Goal: Task Accomplishment & Management: Use online tool/utility

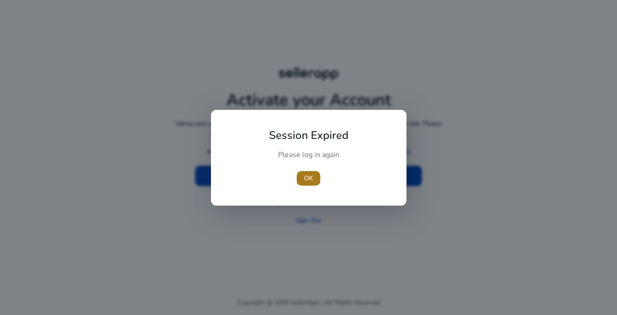
click at [309, 174] on span "OK" at bounding box center [308, 178] width 9 height 10
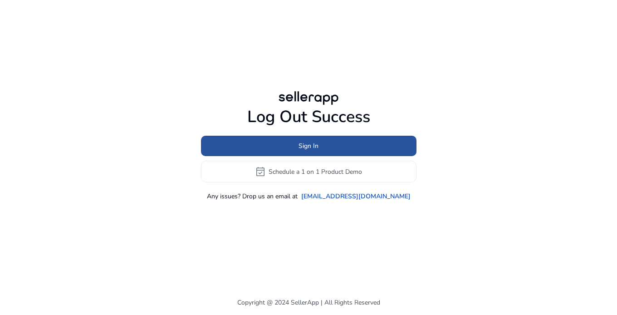
click at [341, 146] on span at bounding box center [308, 146] width 215 height 22
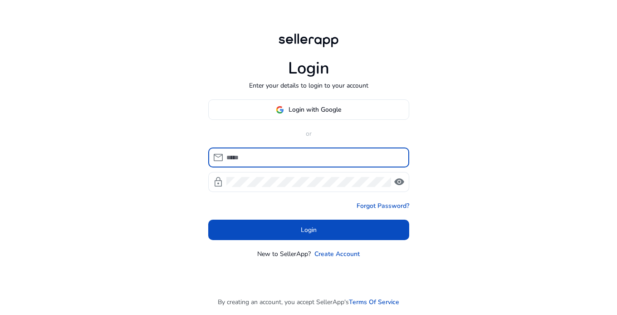
type input "**********"
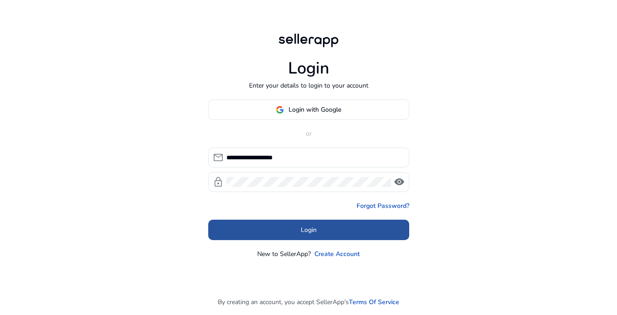
click at [298, 226] on span at bounding box center [308, 230] width 201 height 22
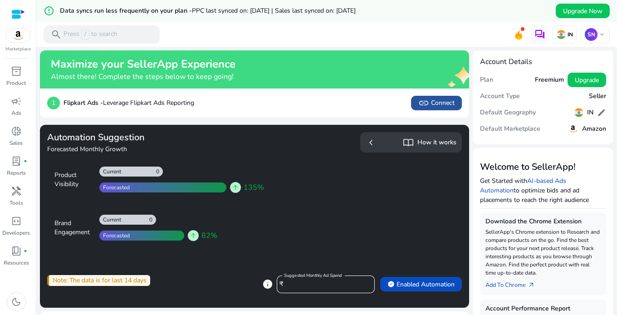
click at [431, 103] on span "link Connect" at bounding box center [436, 103] width 36 height 11
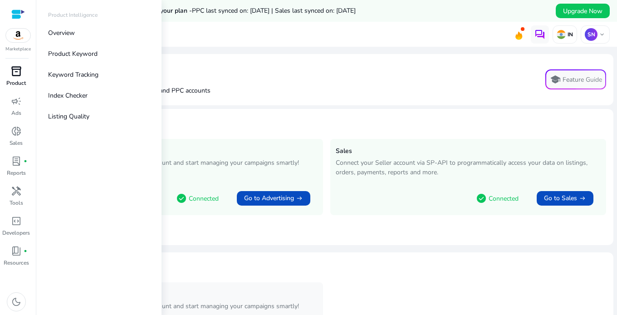
click at [24, 81] on p "Product" at bounding box center [16, 83] width 20 height 8
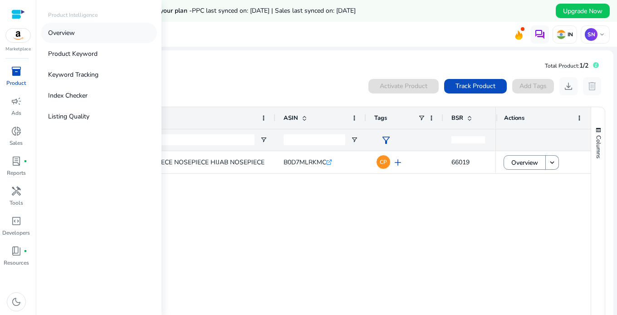
click at [98, 30] on link "Overview" at bounding box center [99, 33] width 116 height 20
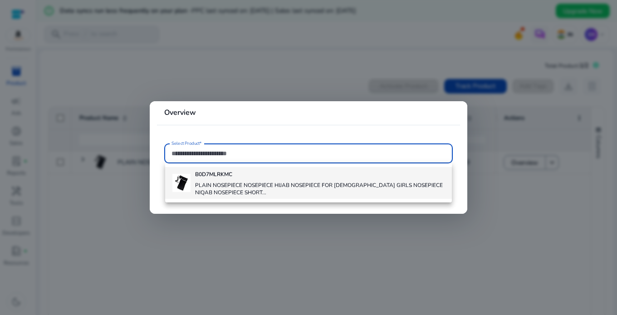
click at [369, 177] on h4 "B0D7MLRKMC" at bounding box center [319, 174] width 249 height 7
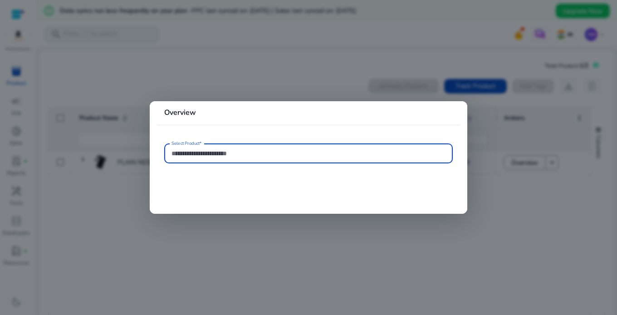
type input "**********"
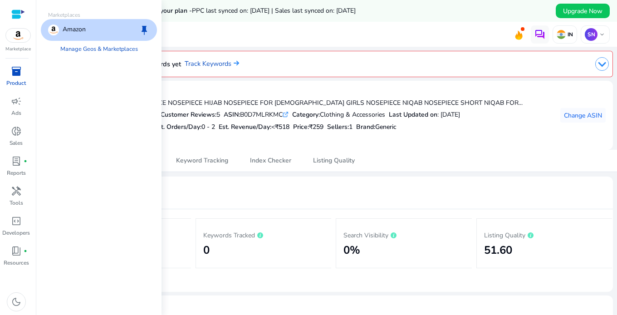
click at [24, 36] on img at bounding box center [18, 36] width 24 height 14
click at [88, 46] on link "Manage Geos & Marketplaces" at bounding box center [99, 49] width 92 height 16
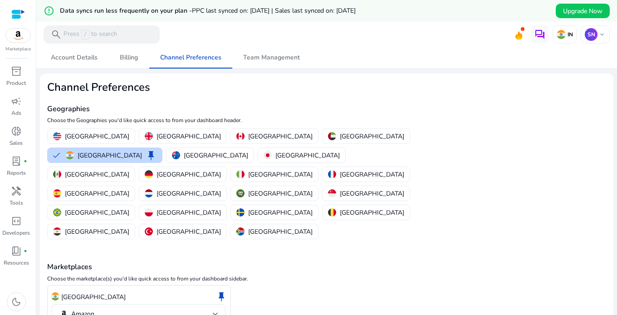
scroll to position [26, 0]
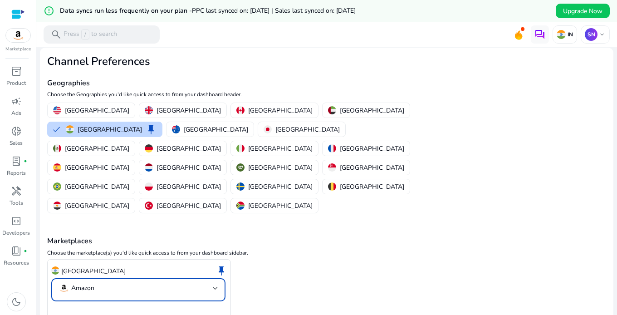
click at [214, 286] on div at bounding box center [215, 288] width 5 height 4
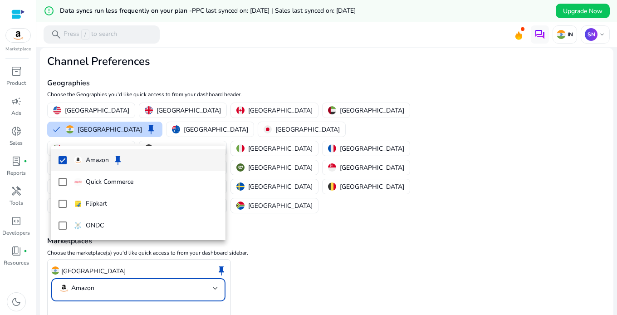
click at [208, 248] on div at bounding box center [308, 157] width 617 height 315
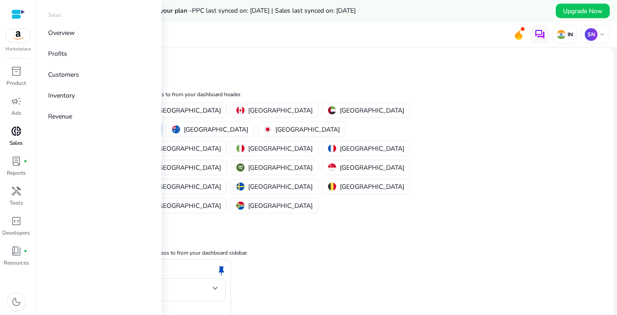
click at [20, 143] on p "Sales" at bounding box center [16, 143] width 13 height 8
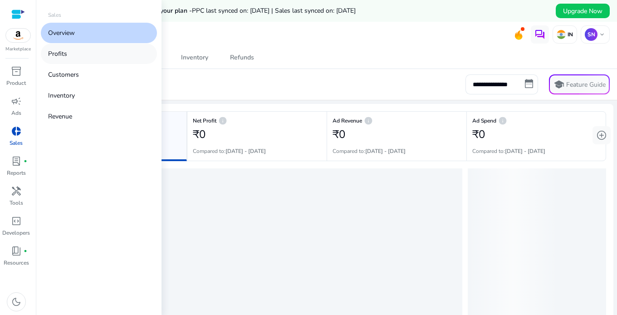
click at [99, 50] on link "Profits" at bounding box center [99, 54] width 116 height 20
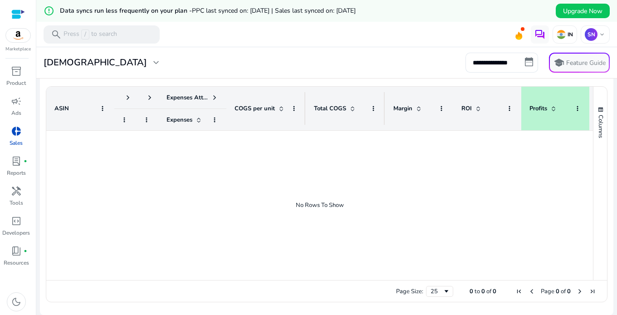
scroll to position [328, 0]
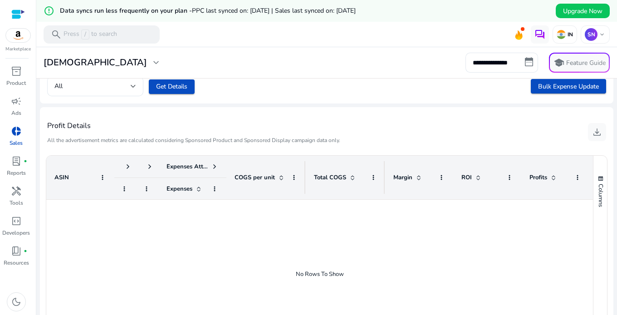
click at [542, 179] on span "Profits" at bounding box center [538, 177] width 18 height 8
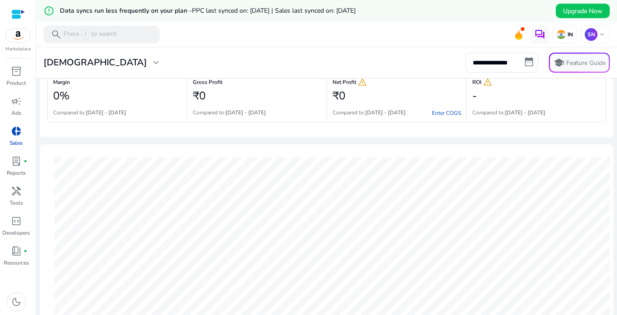
scroll to position [0, 0]
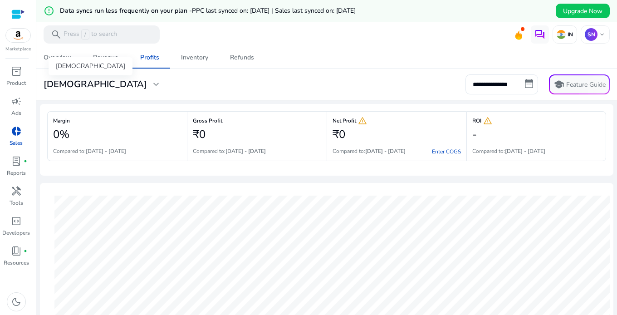
click at [151, 84] on span "expand_more" at bounding box center [156, 84] width 11 height 11
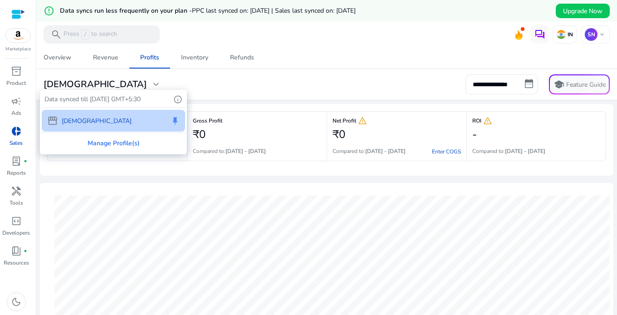
click at [94, 126] on div "storefront Zomo_1 keep" at bounding box center [113, 121] width 143 height 22
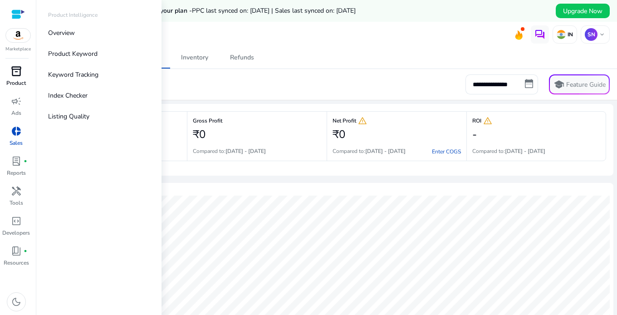
click at [18, 79] on p "Product" at bounding box center [16, 83] width 20 height 8
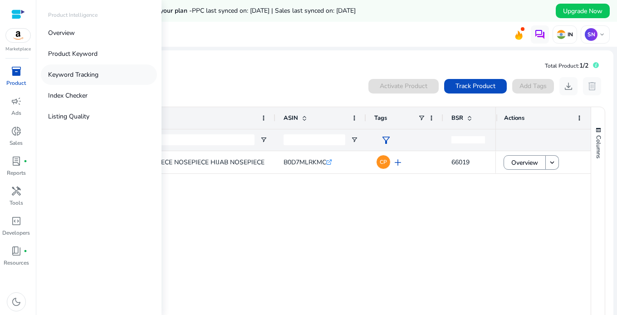
click at [103, 75] on link "Keyword Tracking" at bounding box center [99, 74] width 116 height 20
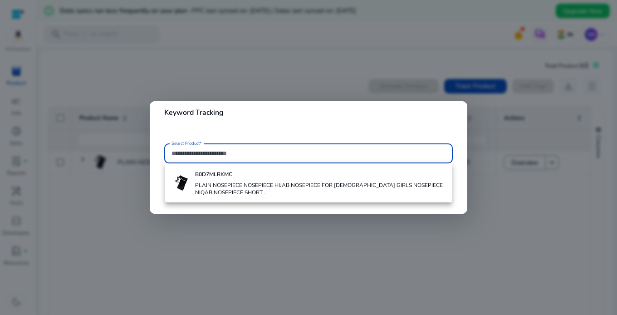
click at [261, 151] on input "Select Product*" at bounding box center [308, 153] width 274 height 10
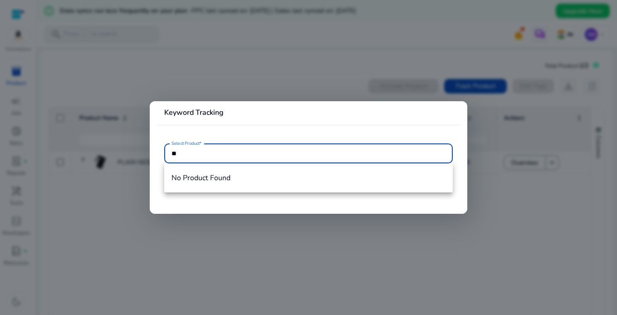
type input "*"
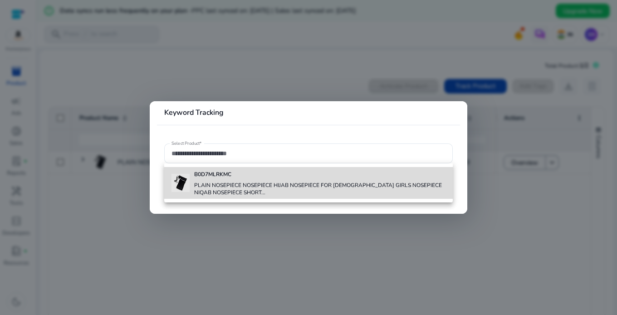
click at [279, 185] on h4 "PLAIN NOSEPIECE NOSEPIECE HIJAB NOSEPIECE FOR [DEMOGRAPHIC_DATA] GIRLS NOSEPIEC…" at bounding box center [319, 188] width 251 height 15
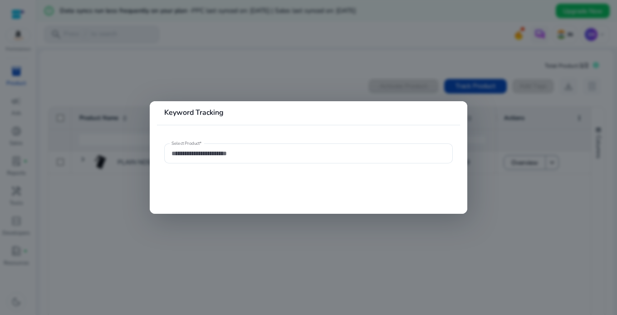
type input "**********"
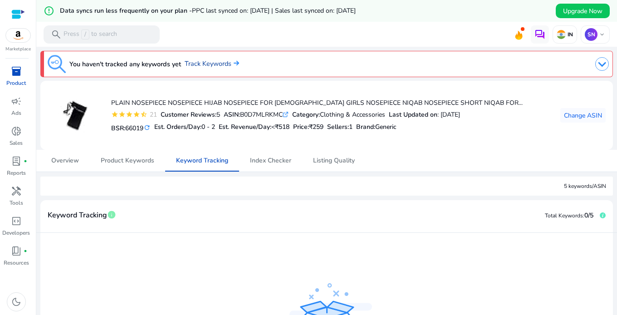
click at [230, 61] on link "Track Keywords" at bounding box center [212, 64] width 54 height 10
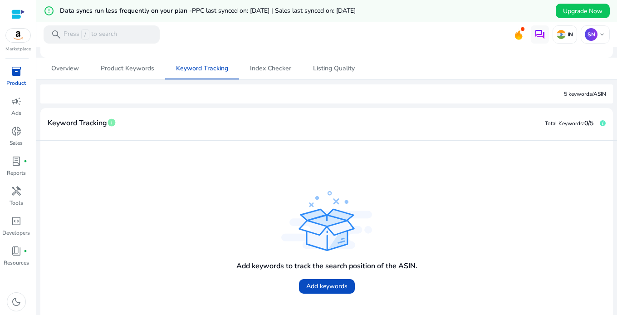
scroll to position [127, 0]
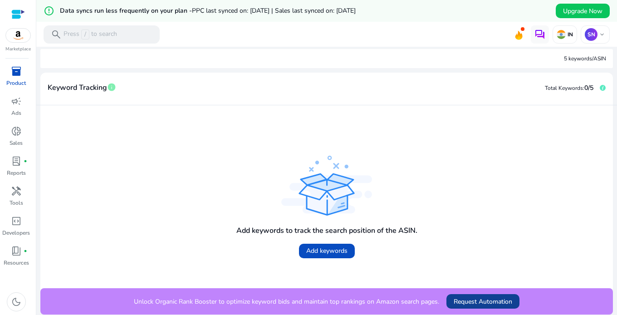
click at [469, 301] on span "Request Automation" at bounding box center [483, 302] width 59 height 10
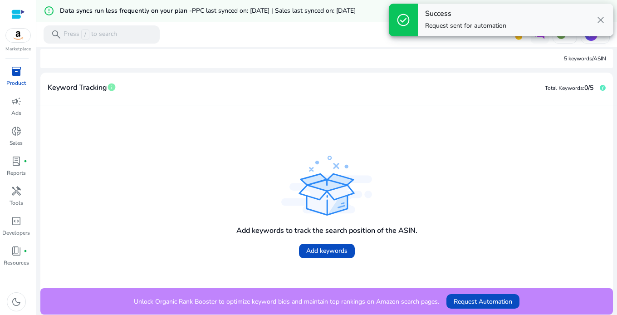
click at [450, 19] on div "Success Request sent for automation" at bounding box center [465, 20] width 81 height 21
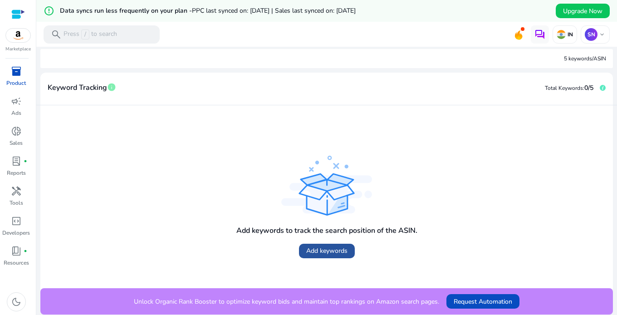
click at [320, 249] on span "Add keywords" at bounding box center [326, 251] width 41 height 10
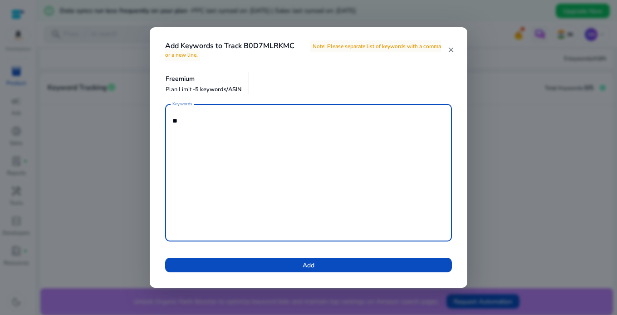
type textarea "*"
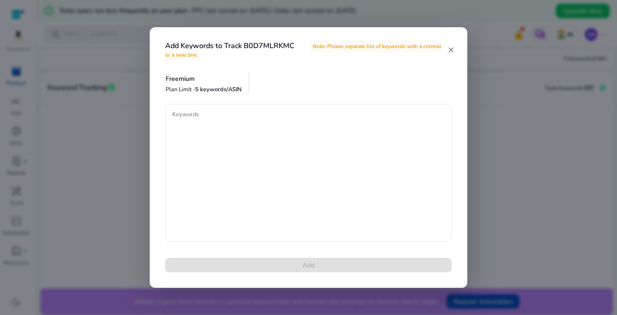
click at [451, 49] on mat-icon "close" at bounding box center [450, 50] width 7 height 8
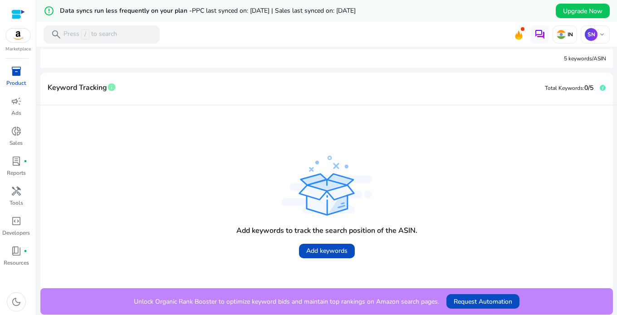
scroll to position [0, 0]
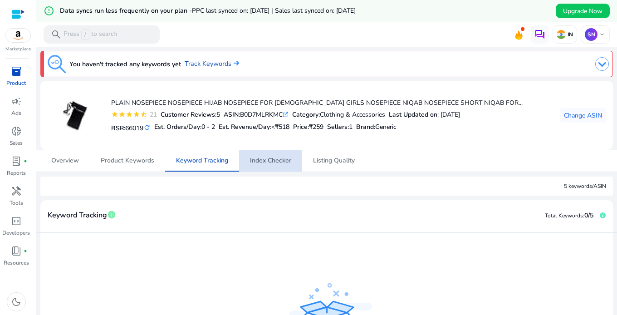
click at [263, 164] on span "Index Checker" at bounding box center [270, 160] width 41 height 6
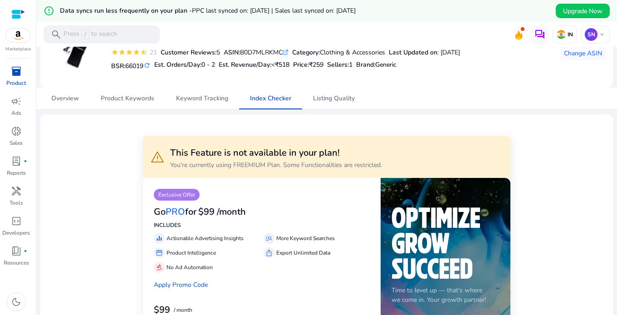
scroll to position [62, 0]
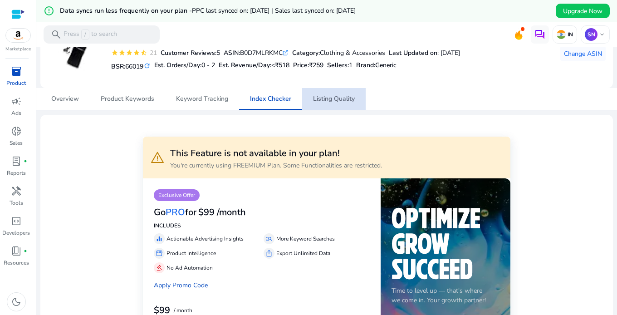
click at [327, 103] on span "Listing Quality" at bounding box center [334, 99] width 42 height 22
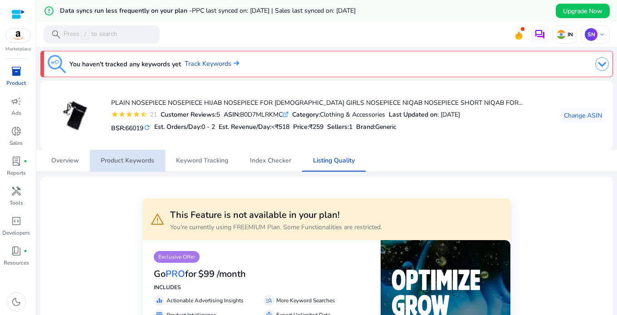
click at [130, 160] on span "Product Keywords" at bounding box center [128, 160] width 54 height 6
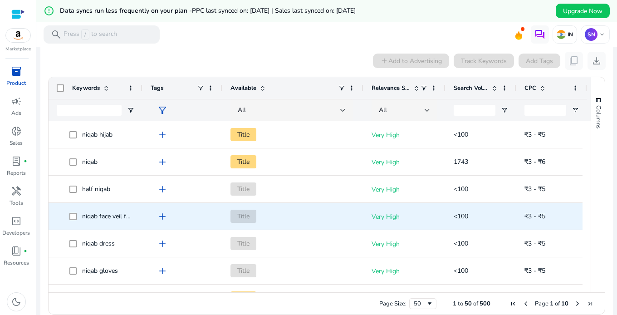
scroll to position [175, 0]
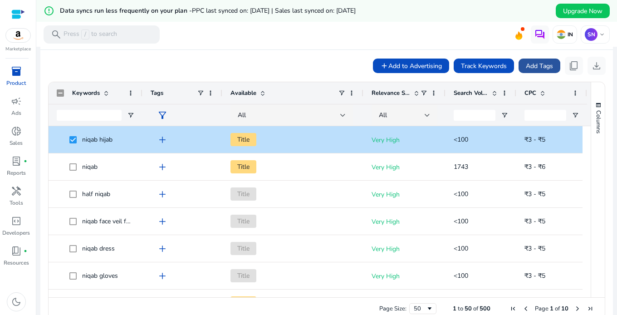
click at [531, 64] on span "Add Tags" at bounding box center [539, 66] width 27 height 10
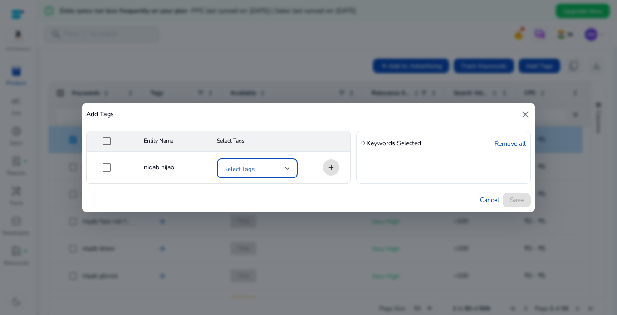
click at [289, 167] on div at bounding box center [287, 168] width 5 height 4
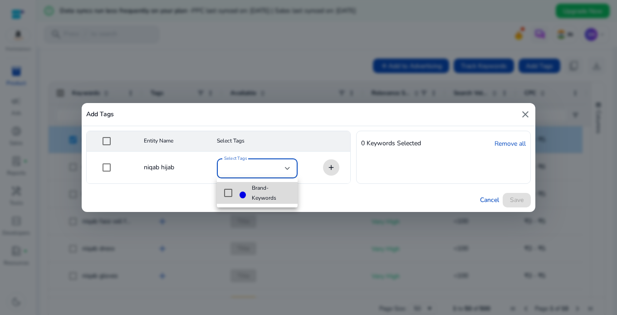
click at [268, 196] on span "Brand-Keywords" at bounding box center [271, 193] width 39 height 20
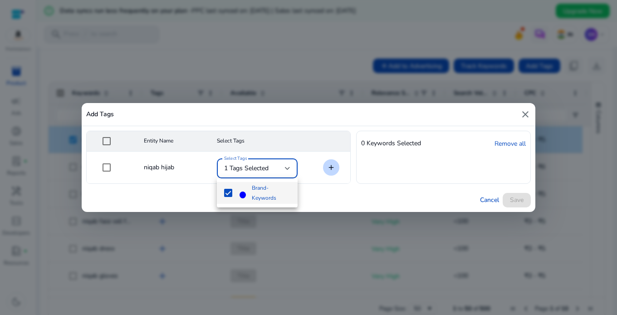
click at [283, 168] on div at bounding box center [308, 157] width 617 height 315
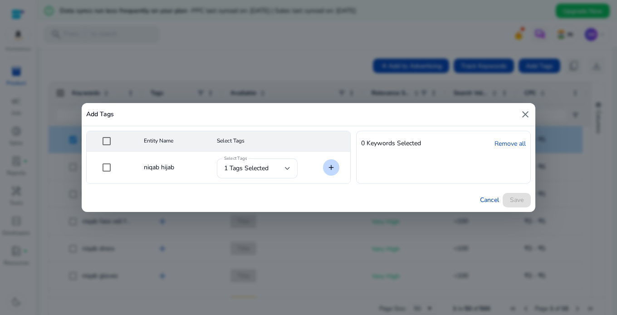
click at [525, 110] on mat-icon "close" at bounding box center [525, 114] width 11 height 11
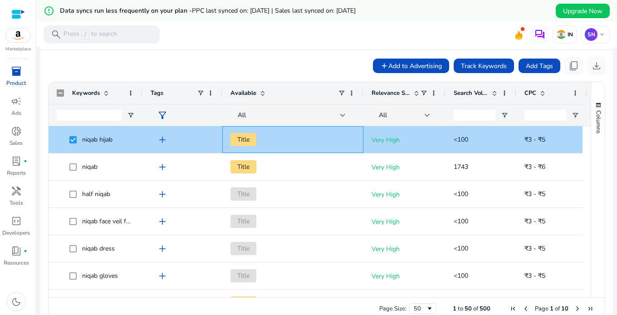
click at [356, 142] on div "Title" at bounding box center [292, 139] width 141 height 27
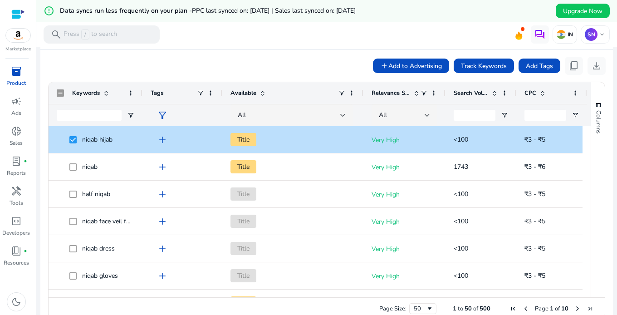
click at [288, 52] on app-product-keyword-grid "add Add to Advertising Track Keywords Add Tags content_copy download Press SPAC…" at bounding box center [327, 187] width 558 height 274
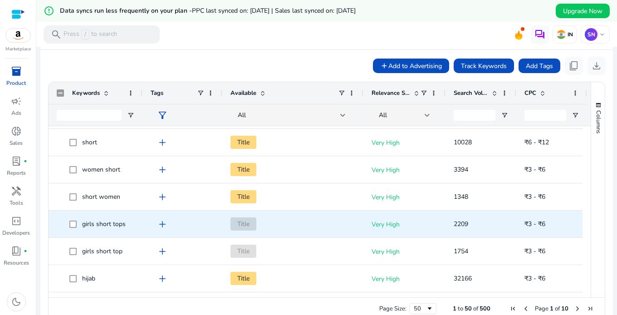
scroll to position [442, 0]
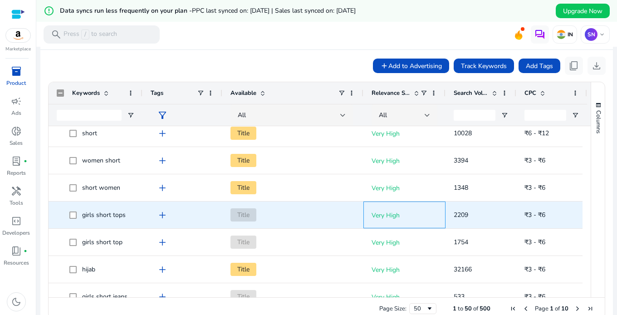
click at [430, 222] on p "Very High" at bounding box center [404, 215] width 66 height 19
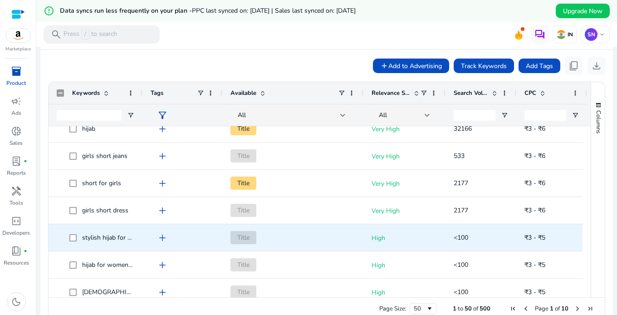
scroll to position [618, 0]
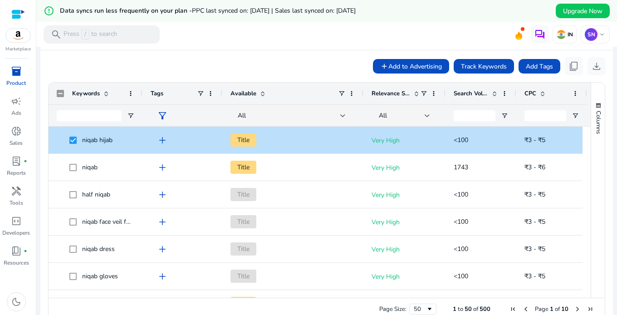
click at [494, 93] on span at bounding box center [494, 93] width 7 height 7
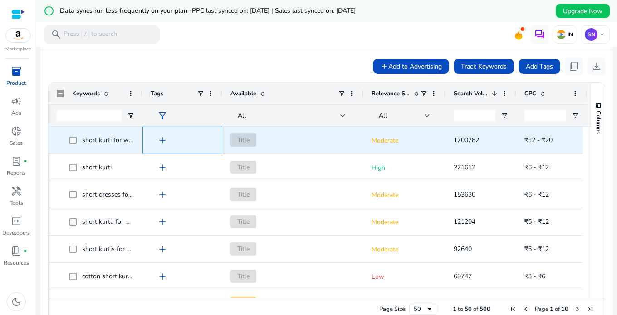
click at [164, 140] on span "add" at bounding box center [162, 140] width 11 height 11
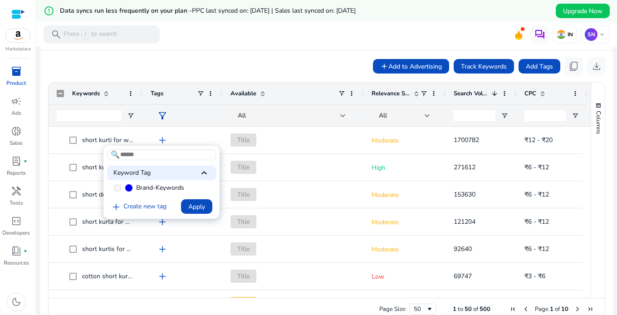
click at [209, 134] on div at bounding box center [308, 157] width 617 height 315
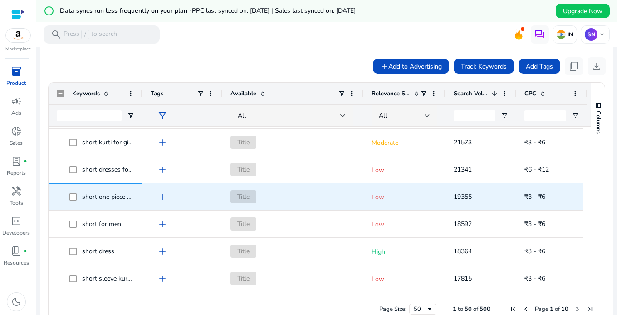
click at [130, 193] on span "short one piece for women" at bounding box center [120, 196] width 76 height 9
click at [417, 197] on p "Low" at bounding box center [404, 197] width 66 height 19
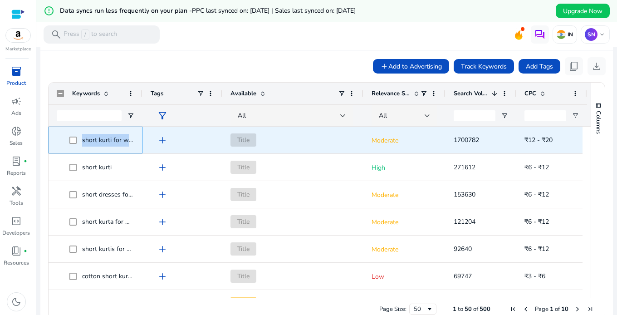
drag, startPoint x: 82, startPoint y: 139, endPoint x: 140, endPoint y: 141, distance: 58.5
click at [140, 141] on div "short kurti for women" at bounding box center [96, 140] width 94 height 27
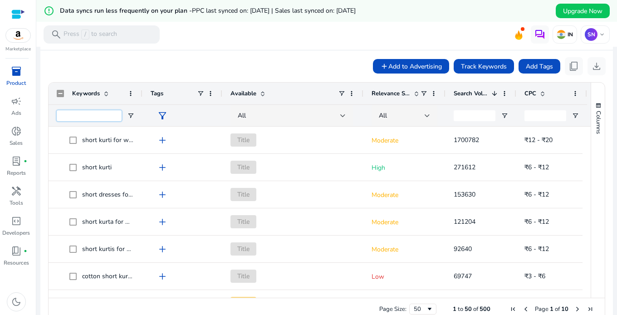
click at [76, 113] on input "Keywords Filter Input" at bounding box center [89, 115] width 65 height 11
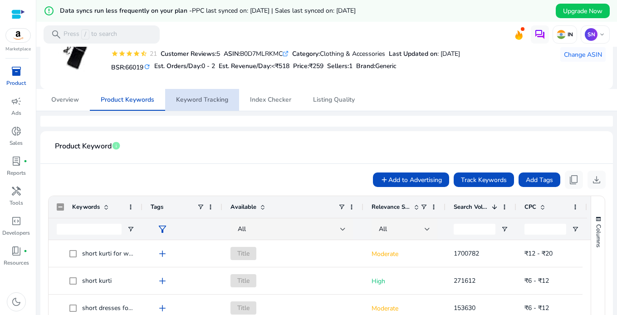
click at [201, 101] on span "Keyword Tracking" at bounding box center [202, 100] width 52 height 6
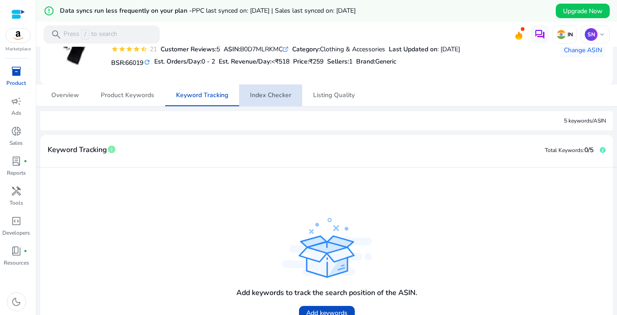
click at [266, 98] on span "Index Checker" at bounding box center [270, 95] width 41 height 6
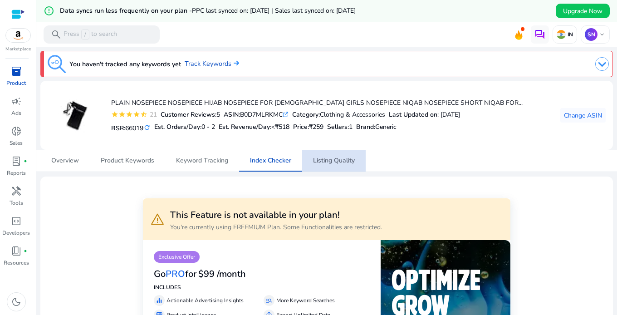
click at [328, 158] on span "Listing Quality" at bounding box center [334, 160] width 42 height 6
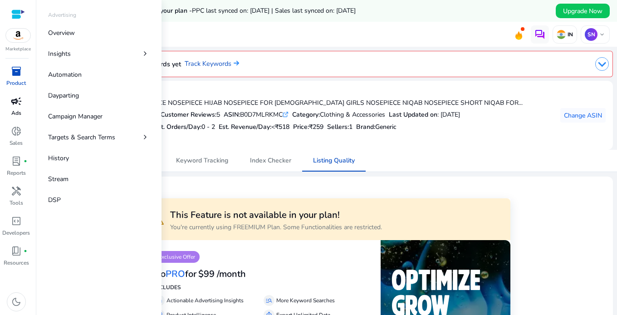
click at [13, 105] on span "campaign" at bounding box center [16, 101] width 11 height 11
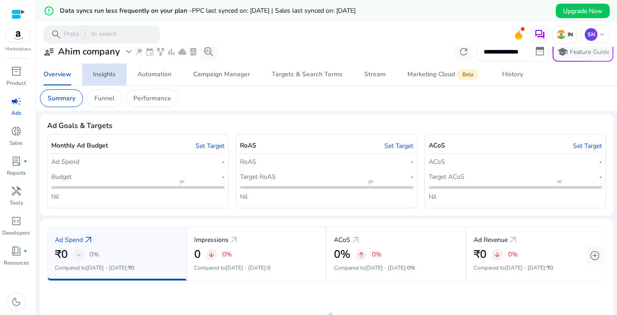
click at [107, 76] on div "Insights" at bounding box center [104, 74] width 23 height 6
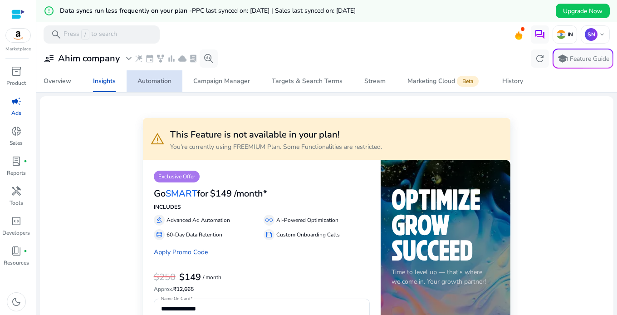
click at [161, 83] on div "Automation" at bounding box center [154, 81] width 34 height 6
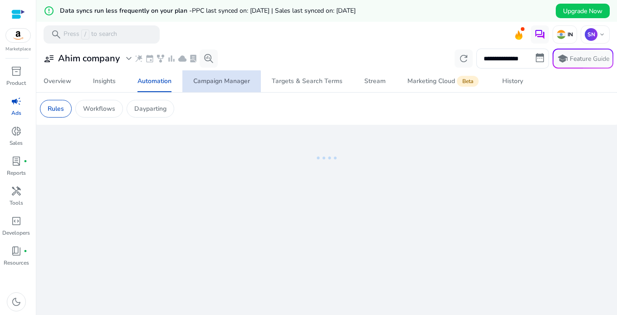
click at [216, 87] on span "Campaign Manager" at bounding box center [221, 81] width 57 height 22
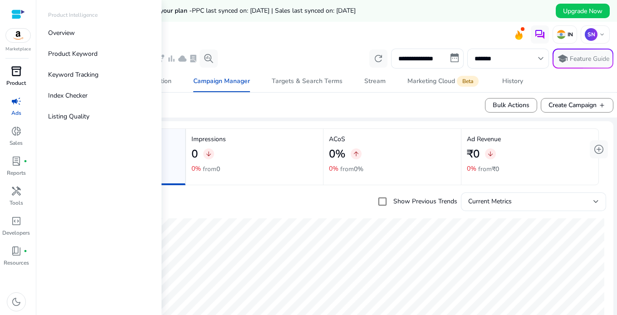
click at [15, 73] on span "inventory_2" at bounding box center [16, 71] width 11 height 11
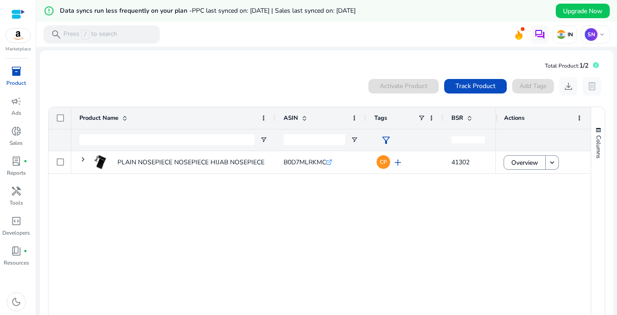
click at [530, 87] on div "Activate Product Track Product Add Tags download delete" at bounding box center [486, 86] width 237 height 18
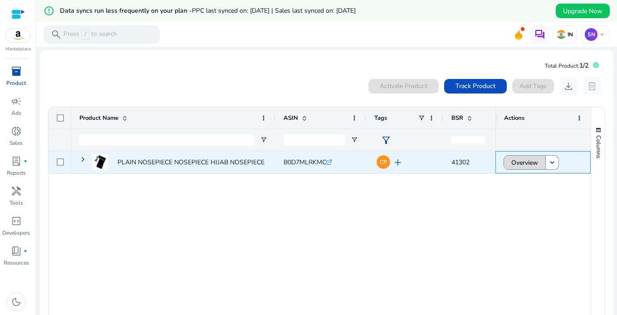
click at [518, 161] on span "Overview" at bounding box center [524, 162] width 27 height 19
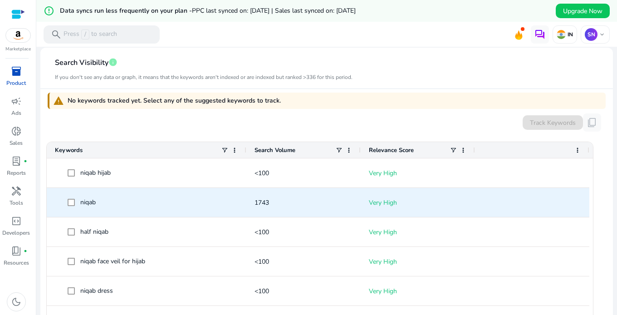
scroll to position [248, 0]
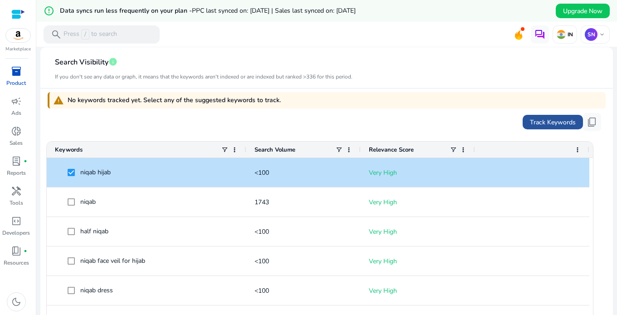
click at [542, 121] on span "Track Keywords" at bounding box center [553, 122] width 46 height 10
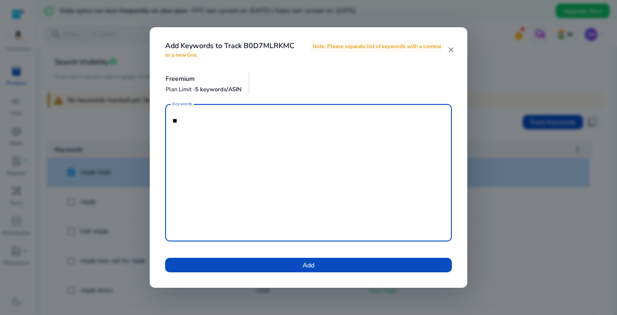
type textarea "*"
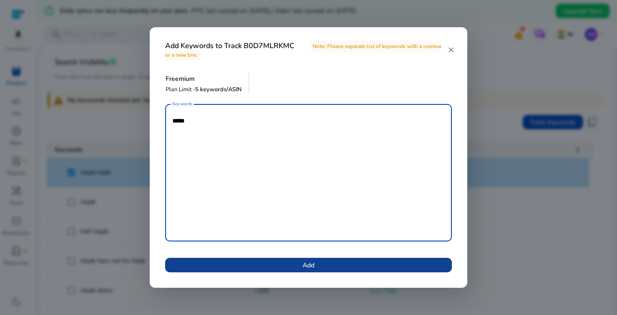
type textarea "*****"
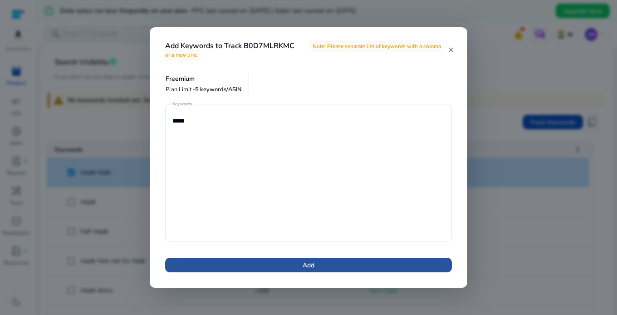
click at [295, 266] on span at bounding box center [308, 265] width 287 height 22
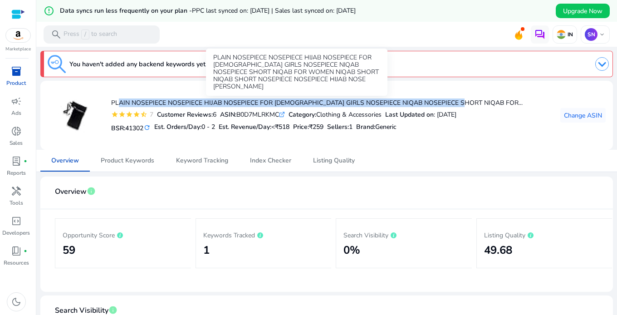
drag, startPoint x: 113, startPoint y: 102, endPoint x: 457, endPoint y: 103, distance: 343.8
click at [457, 103] on h4 "PLAIN NOSEPIECE NOSEPIECE HIJAB NOSEPIECE FOR [DEMOGRAPHIC_DATA] GIRLS NOSEPIEC…" at bounding box center [316, 103] width 411 height 8
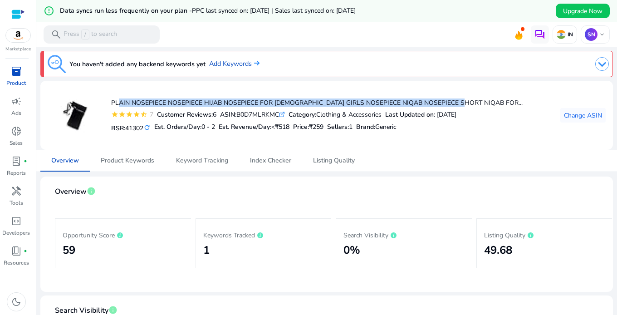
copy h4 "LAIN NOSEPIECE NOSEPIECE HIJAB NOSEPIECE FOR MUSLIM GIRLS NOSEPIECE NIQAB NOSEP…"
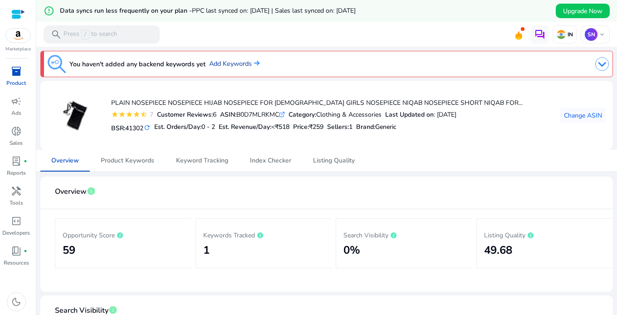
click at [245, 63] on link "Add Keywords" at bounding box center [234, 64] width 50 height 10
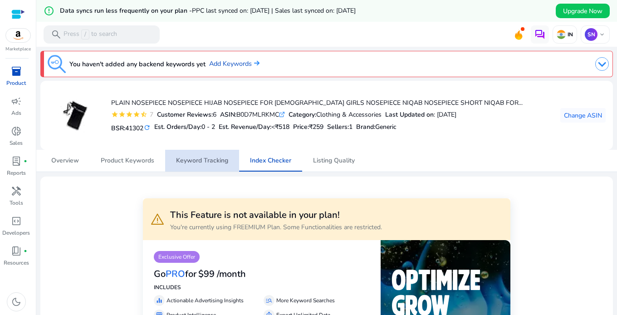
click at [192, 158] on span "Keyword Tracking" at bounding box center [202, 160] width 52 height 6
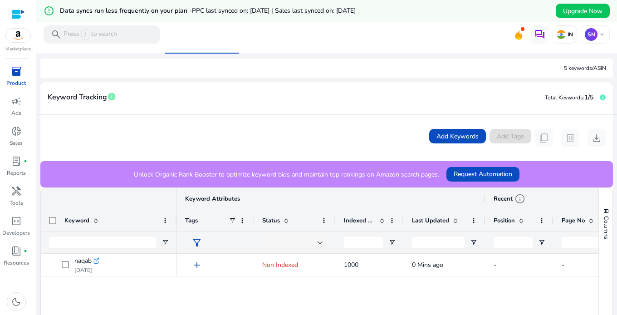
scroll to position [118, 0]
click at [460, 136] on span "Add Keywords" at bounding box center [457, 136] width 42 height 10
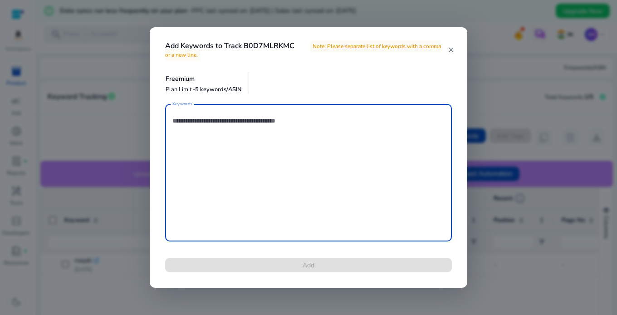
click at [288, 120] on textarea "Keywords" at bounding box center [308, 172] width 272 height 128
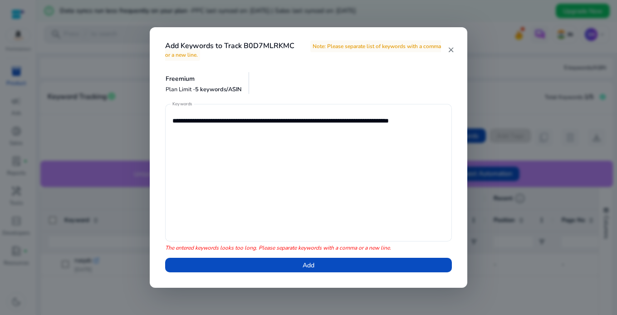
click at [171, 120] on div "**********" at bounding box center [308, 172] width 287 height 137
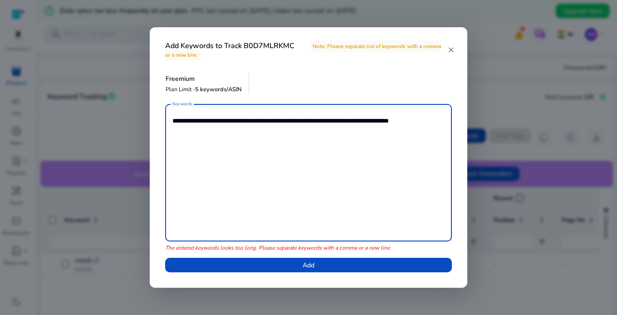
click at [172, 120] on textarea "**********" at bounding box center [308, 172] width 272 height 128
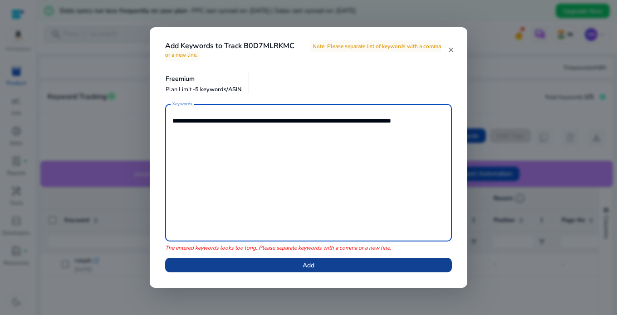
type textarea "**********"
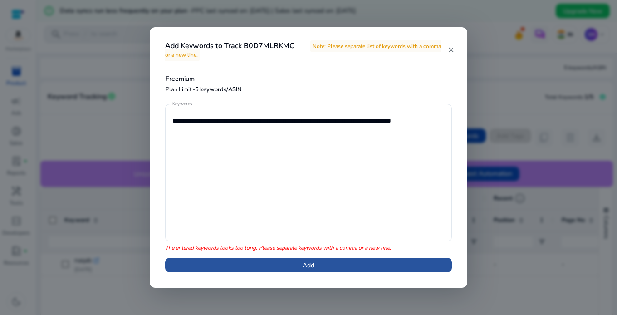
click at [275, 265] on span at bounding box center [308, 265] width 287 height 22
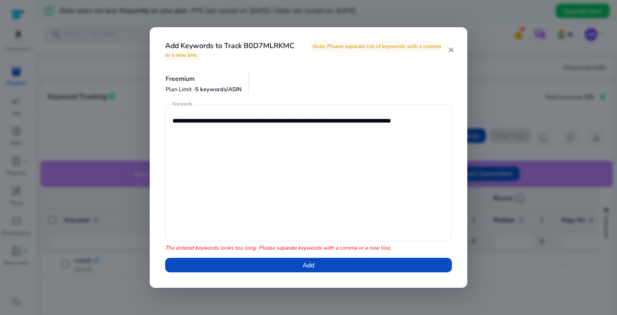
click at [451, 50] on mat-icon "close" at bounding box center [450, 50] width 7 height 8
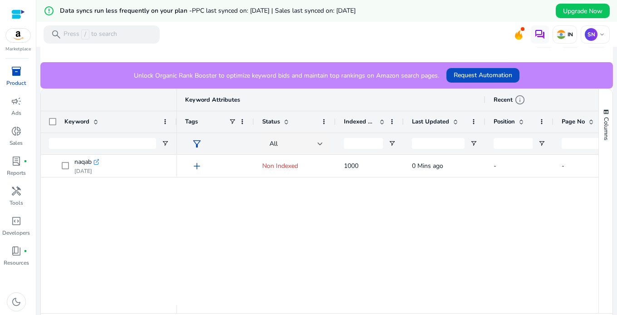
scroll to position [216, 0]
